Goal: Information Seeking & Learning: Learn about a topic

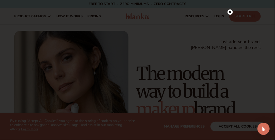
click at [231, 12] on circle at bounding box center [229, 11] width 5 height 5
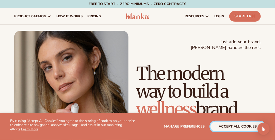
click at [237, 127] on button "accept all cookies" at bounding box center [237, 126] width 54 height 10
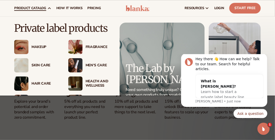
click at [26, 48] on img at bounding box center [21, 47] width 14 height 14
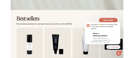
scroll to position [152, 0]
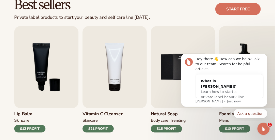
click at [100, 129] on div "$21 PROFIT" at bounding box center [97, 129] width 31 height 8
click at [265, 58] on button "Dismiss notification" at bounding box center [265, 54] width 7 height 7
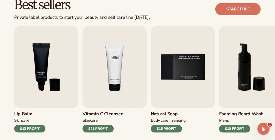
click at [116, 65] on img "4 / 9" at bounding box center [114, 67] width 64 height 82
click at [120, 48] on img "4 / 9" at bounding box center [114, 67] width 64 height 82
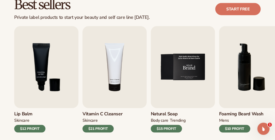
click at [194, 65] on img "5 / 9" at bounding box center [183, 67] width 64 height 82
click at [164, 126] on div "$15 PROFIT" at bounding box center [166, 129] width 31 height 8
click at [165, 110] on div "Natural Soap BODY Care TRENDING $15 PROFIT" at bounding box center [183, 120] width 64 height 24
click at [166, 112] on h3 "Natural Soap" at bounding box center [168, 114] width 35 height 6
